Goal: Information Seeking & Learning: Learn about a topic

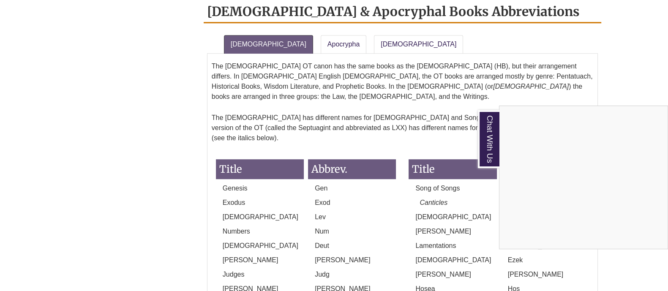
scroll to position [692, 0]
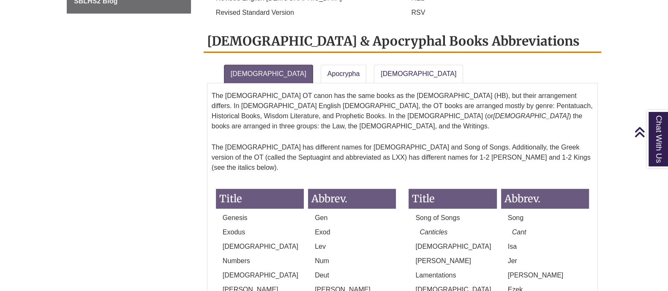
scroll to position [663, 0]
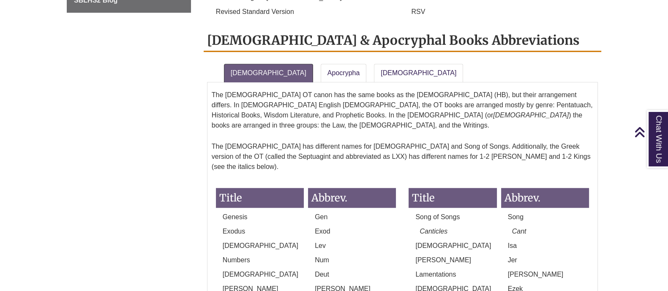
click at [139, 179] on div "About General Issues In-Text Biblical References Footnotes & Bibliographies Rul…" at bounding box center [334, 55] width 548 height 963
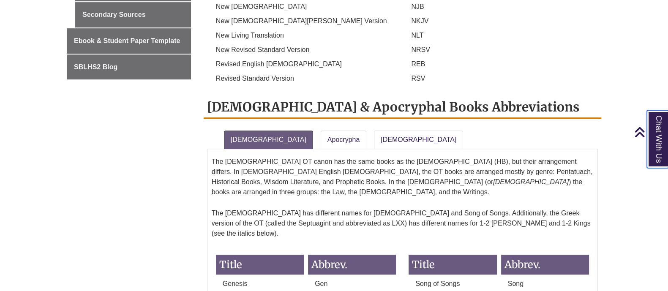
scroll to position [597, 0]
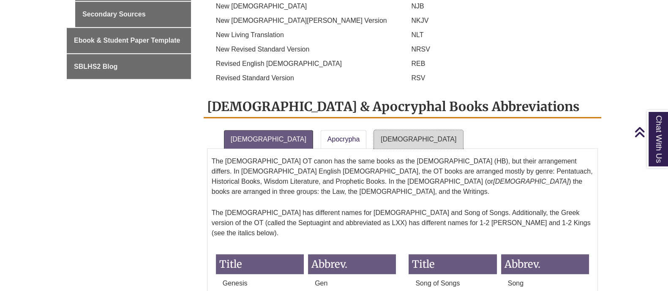
click at [374, 130] on link "[DEMOGRAPHIC_DATA]" at bounding box center [418, 139] width 89 height 19
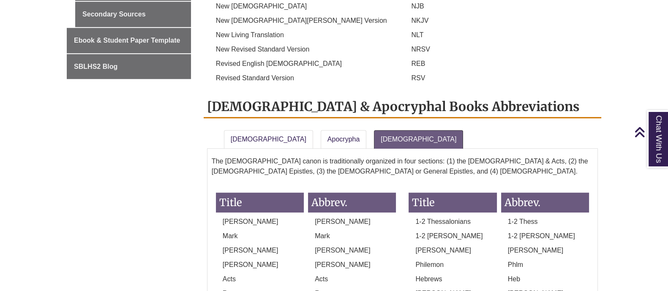
click at [291, 149] on div "The Protestant OT canon has the same books as the Hebrew Bible (HB), but their …" at bounding box center [402, 269] width 391 height 241
click at [321, 130] on link "Apocrypha" at bounding box center [344, 139] width 46 height 19
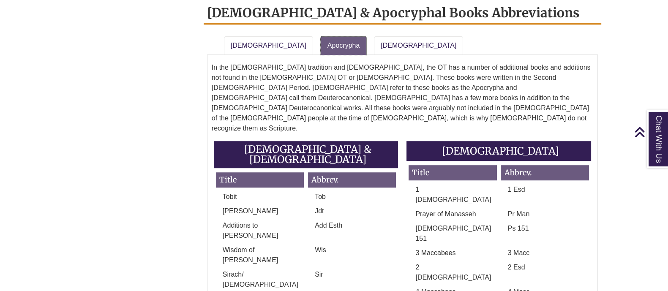
scroll to position [690, 0]
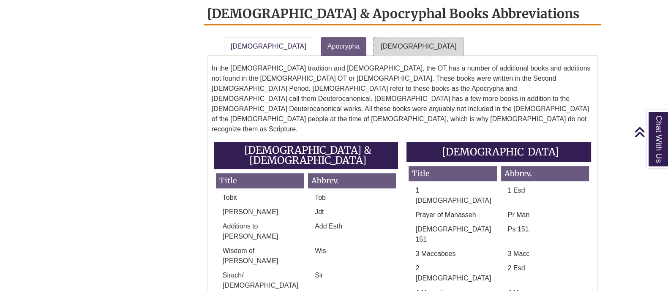
click at [382, 37] on link "[DEMOGRAPHIC_DATA]" at bounding box center [418, 46] width 89 height 19
